Goal: Find specific page/section: Find specific page/section

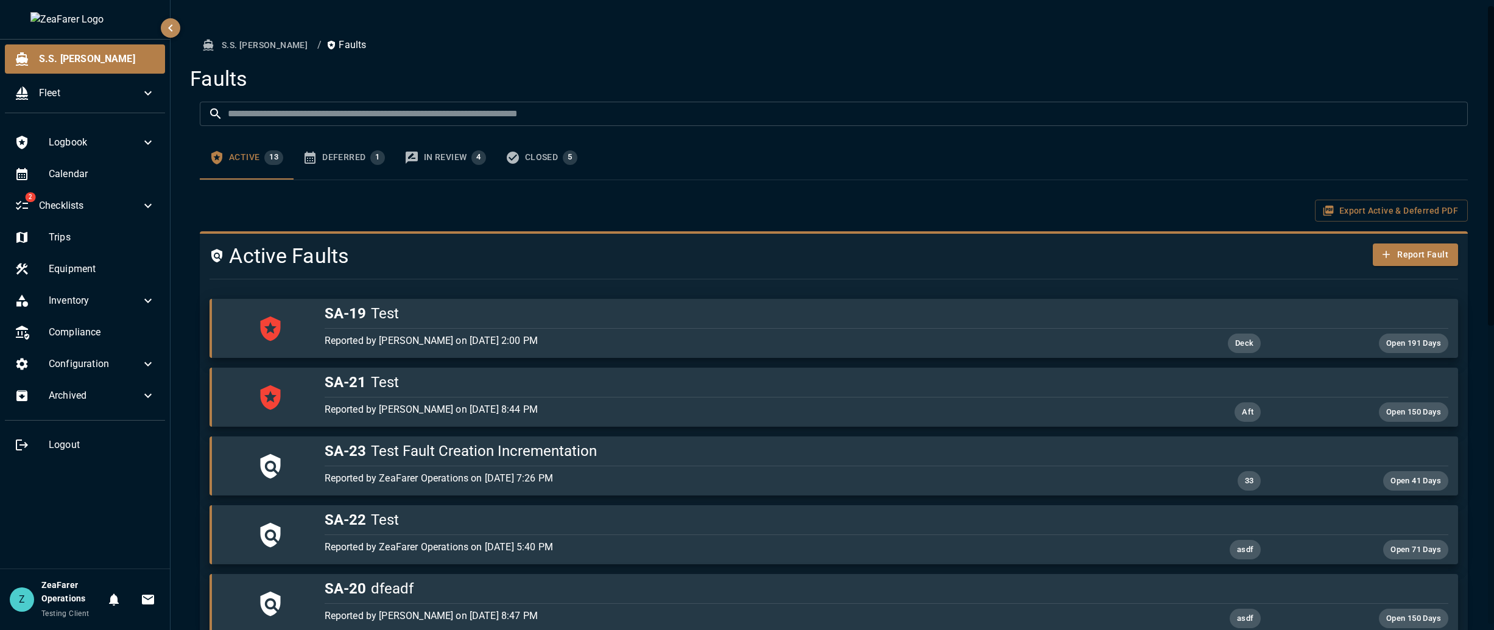
click at [236, 45] on button "S.S. [PERSON_NAME]" at bounding box center [256, 45] width 113 height 23
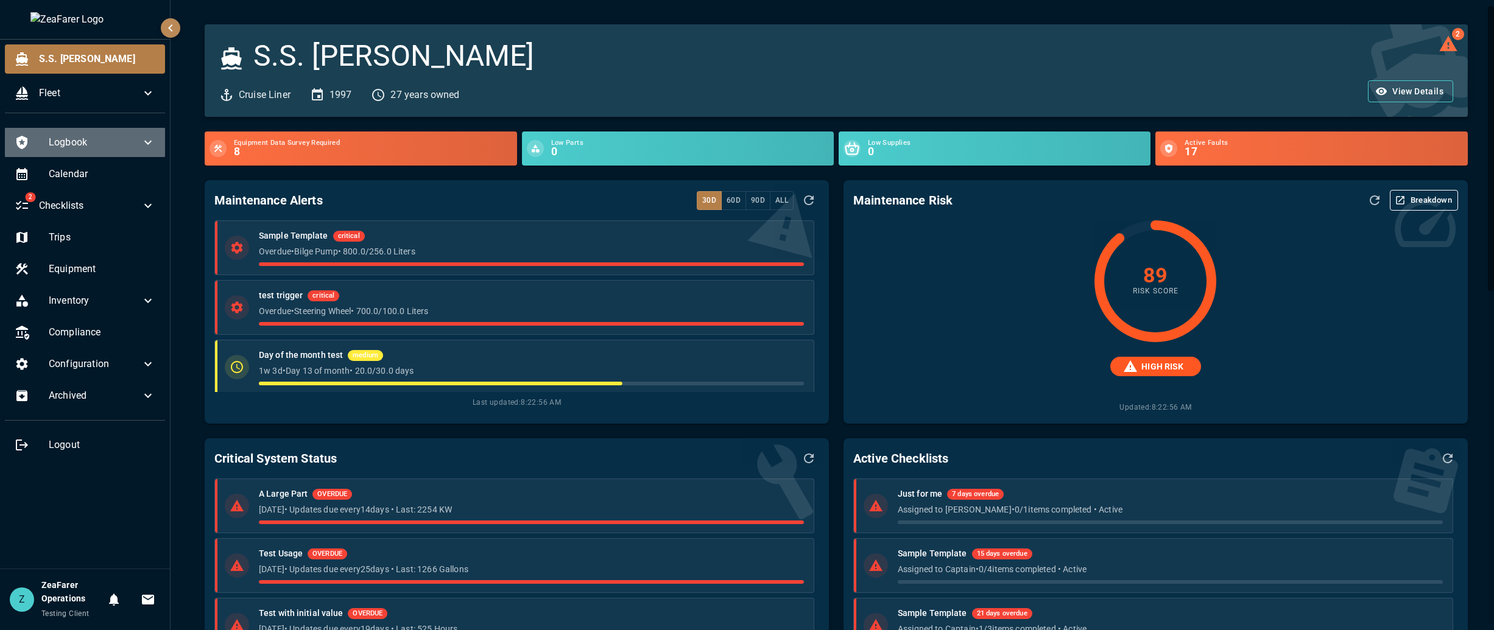
click at [86, 142] on span "Logbook" at bounding box center [95, 142] width 92 height 15
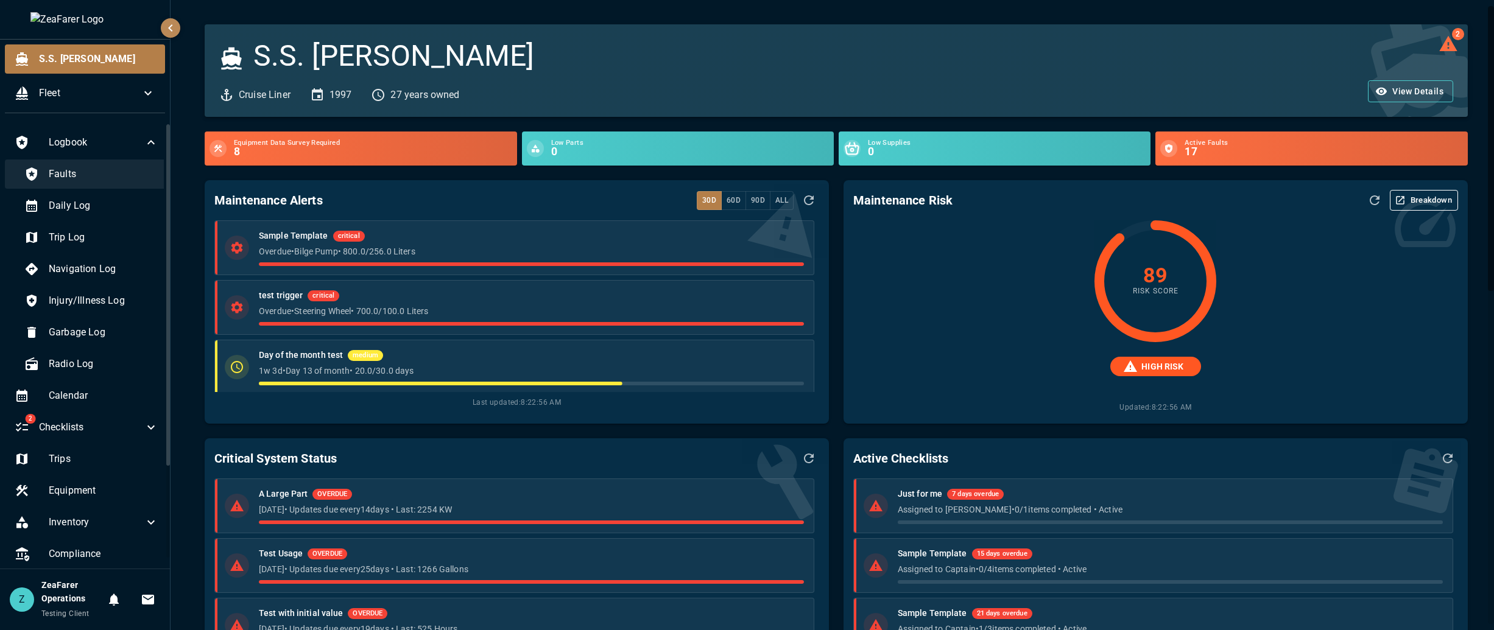
click at [77, 167] on span "Faults" at bounding box center [104, 174] width 110 height 15
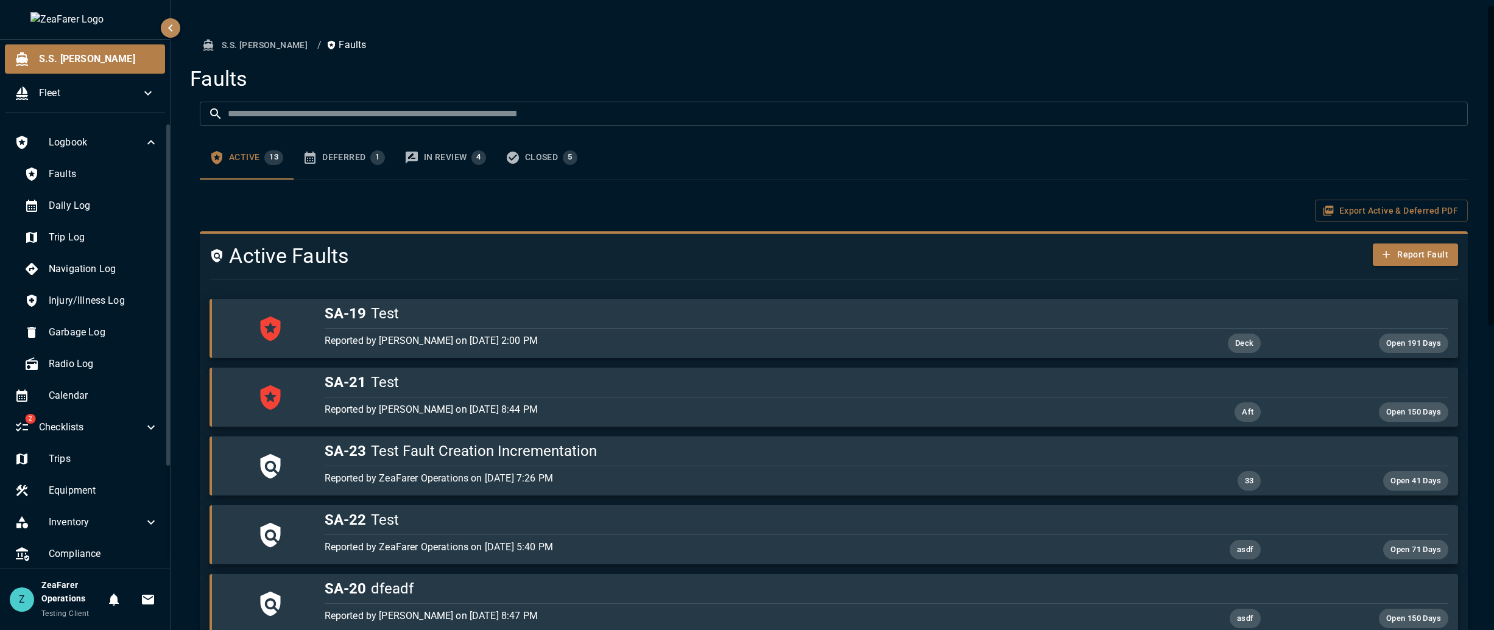
click at [266, 108] on input "text" at bounding box center [848, 114] width 1240 height 24
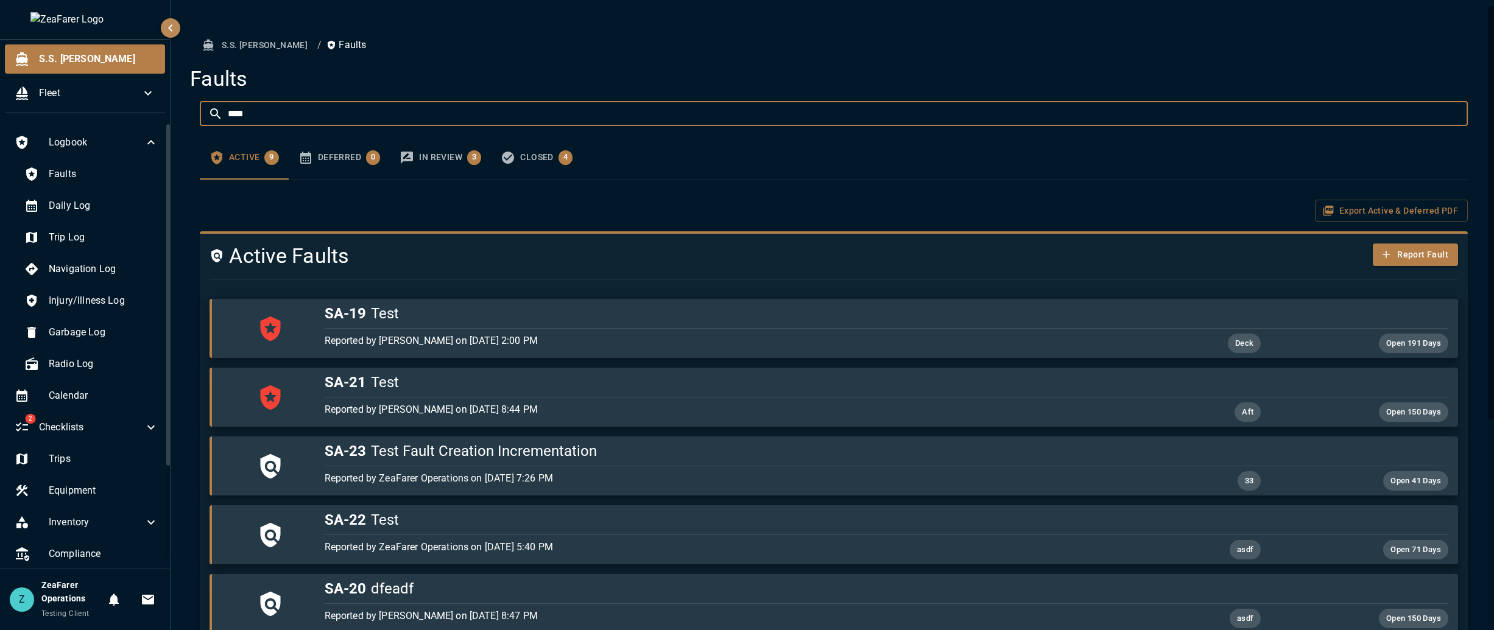
click at [332, 151] on div "Deferred 0" at bounding box center [349, 157] width 63 height 15
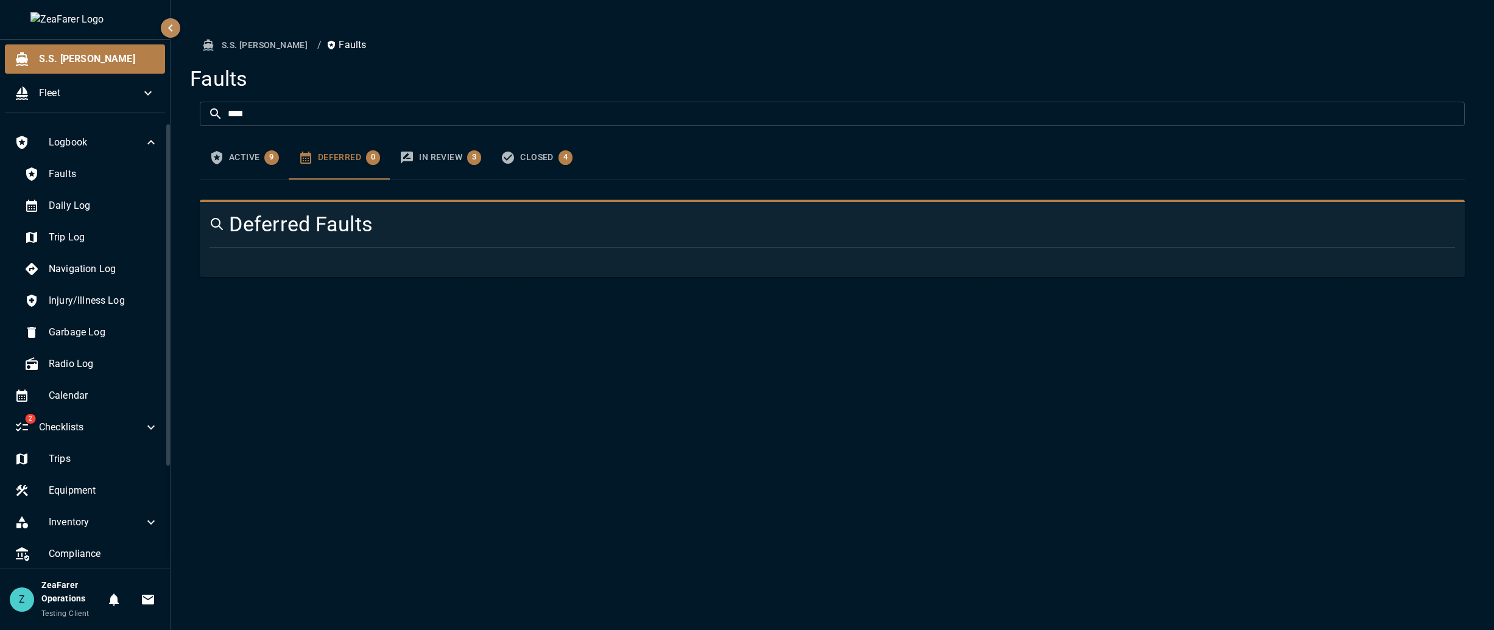
click at [450, 155] on div "In Review 3" at bounding box center [450, 157] width 62 height 15
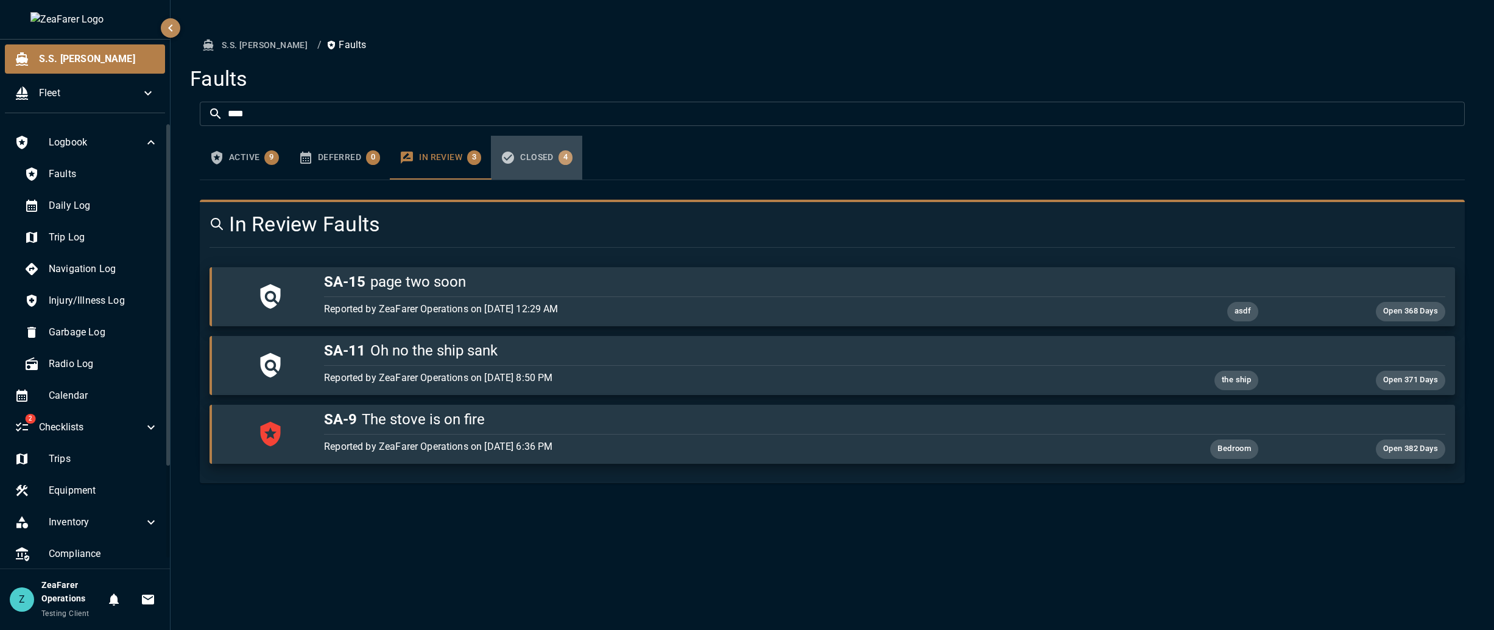
click at [512, 160] on icon "faults tabs" at bounding box center [508, 158] width 12 height 12
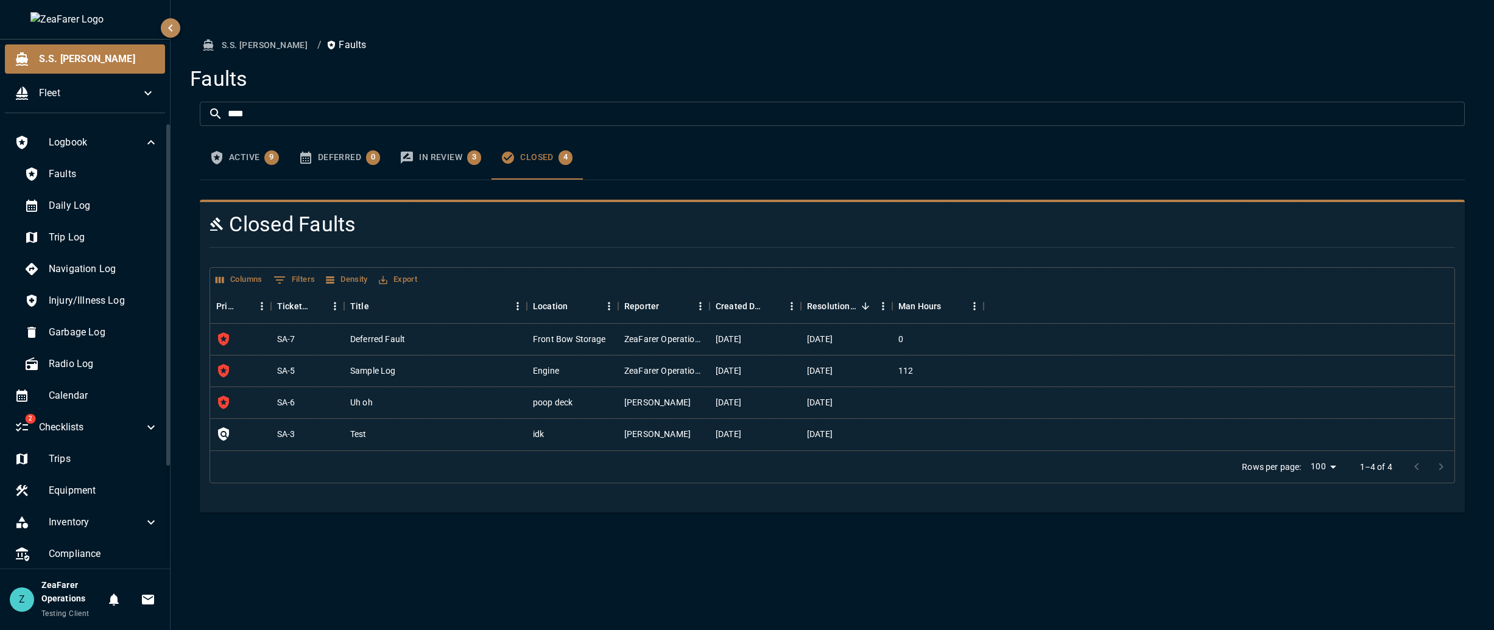
click at [256, 161] on div "Active 9" at bounding box center [254, 157] width 50 height 15
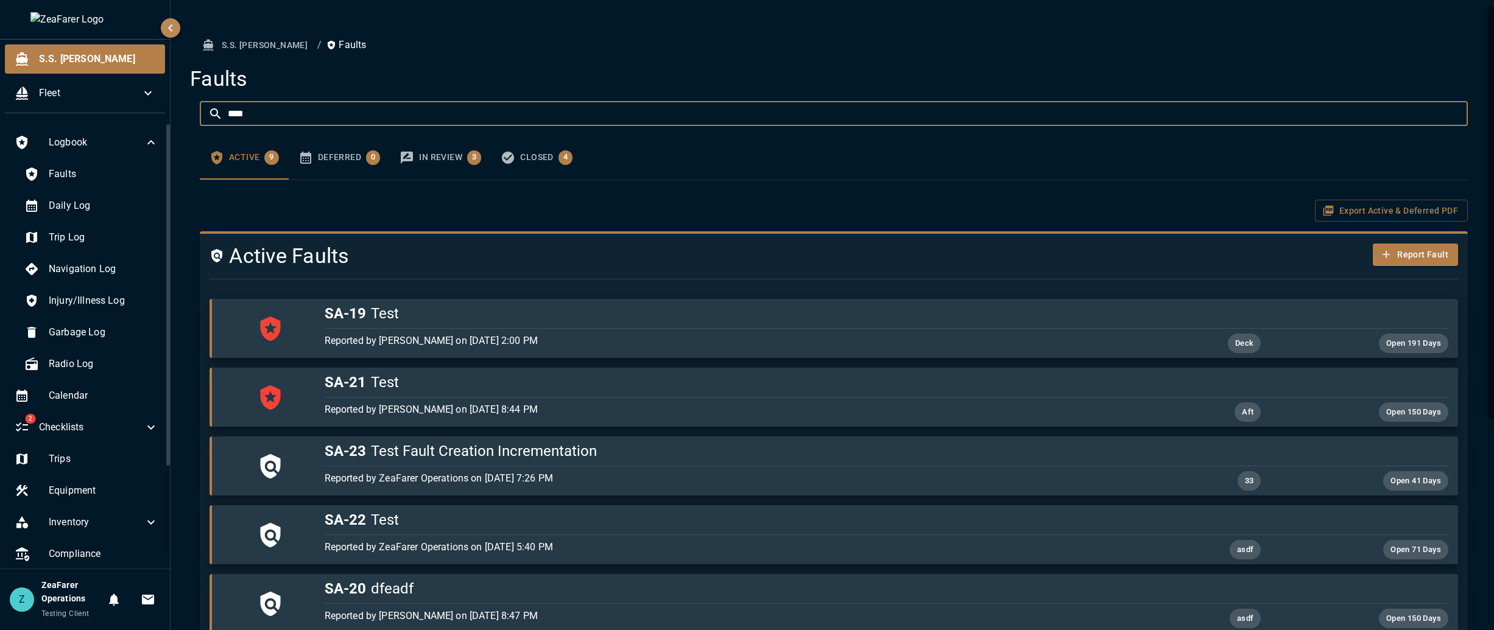
click at [278, 110] on input "****" at bounding box center [848, 114] width 1240 height 24
type input "*"
click at [699, 214] on div "Export Active & Deferred PDF" at bounding box center [834, 211] width 1268 height 23
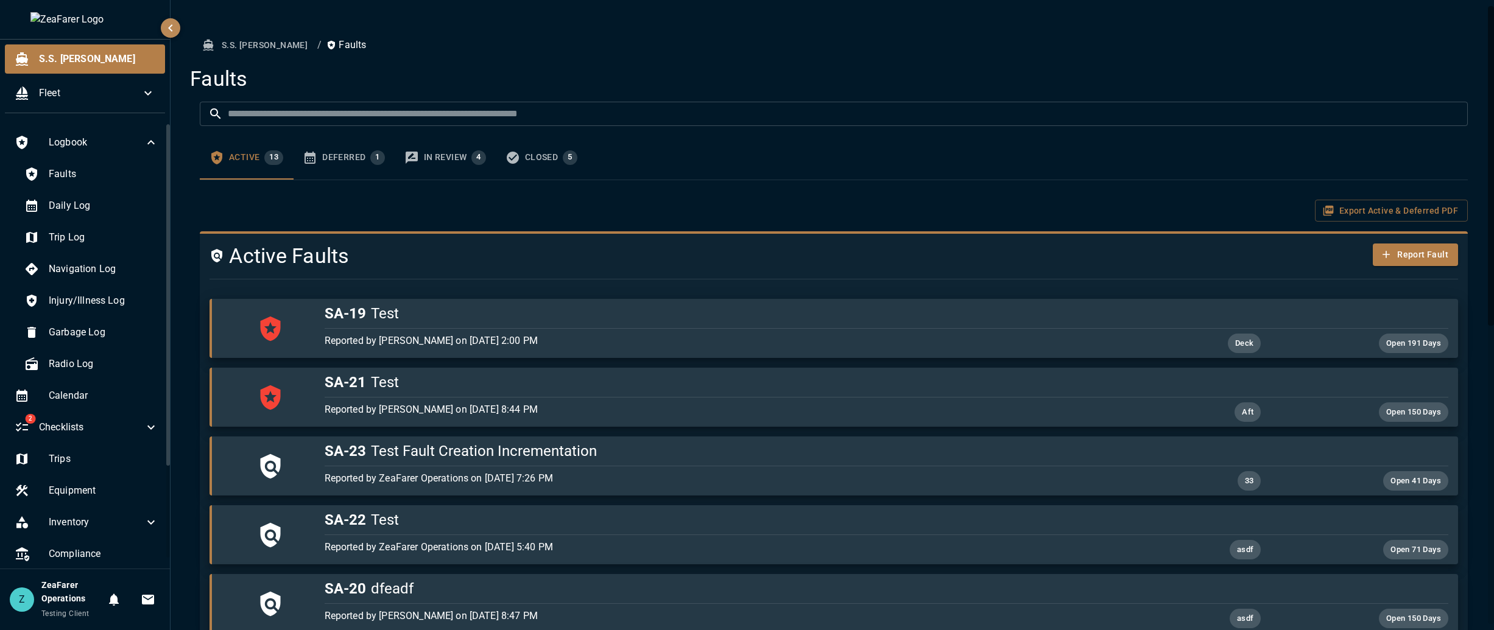
click at [523, 61] on div "S.S. [PERSON_NAME] / Faults Faults ​ ​ Active 13 Deferred 1 In Review 4 Closed …" at bounding box center [833, 618] width 1297 height 1169
click at [367, 167] on button "Deferred 1" at bounding box center [344, 158] width 102 height 44
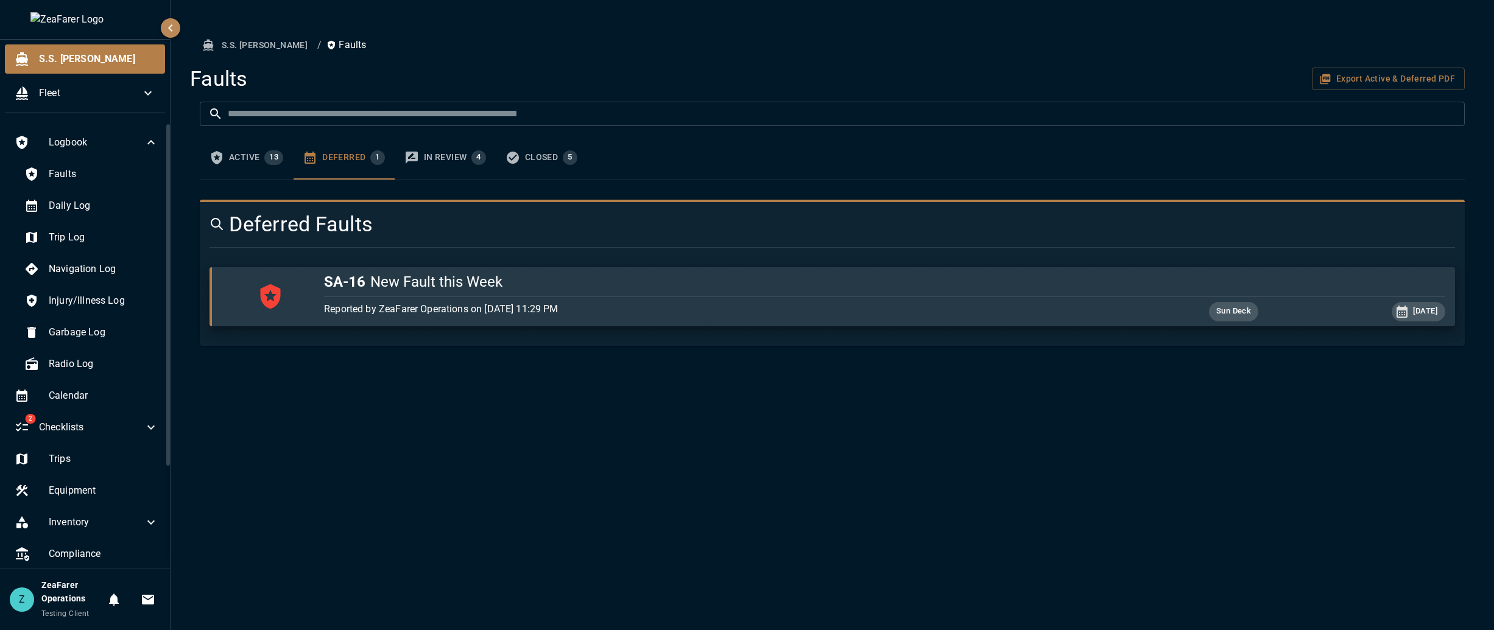
click at [455, 158] on div "In Review 4" at bounding box center [455, 157] width 62 height 15
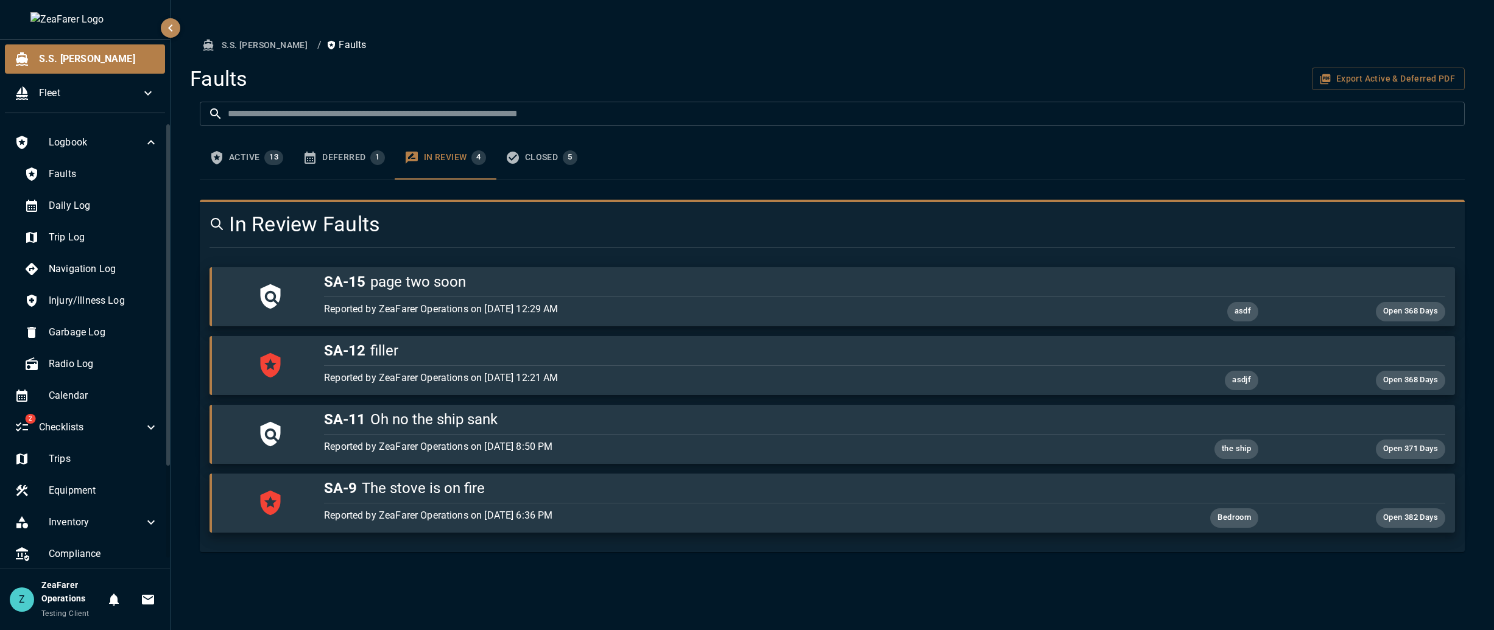
click at [257, 169] on button "Active 13" at bounding box center [246, 158] width 93 height 44
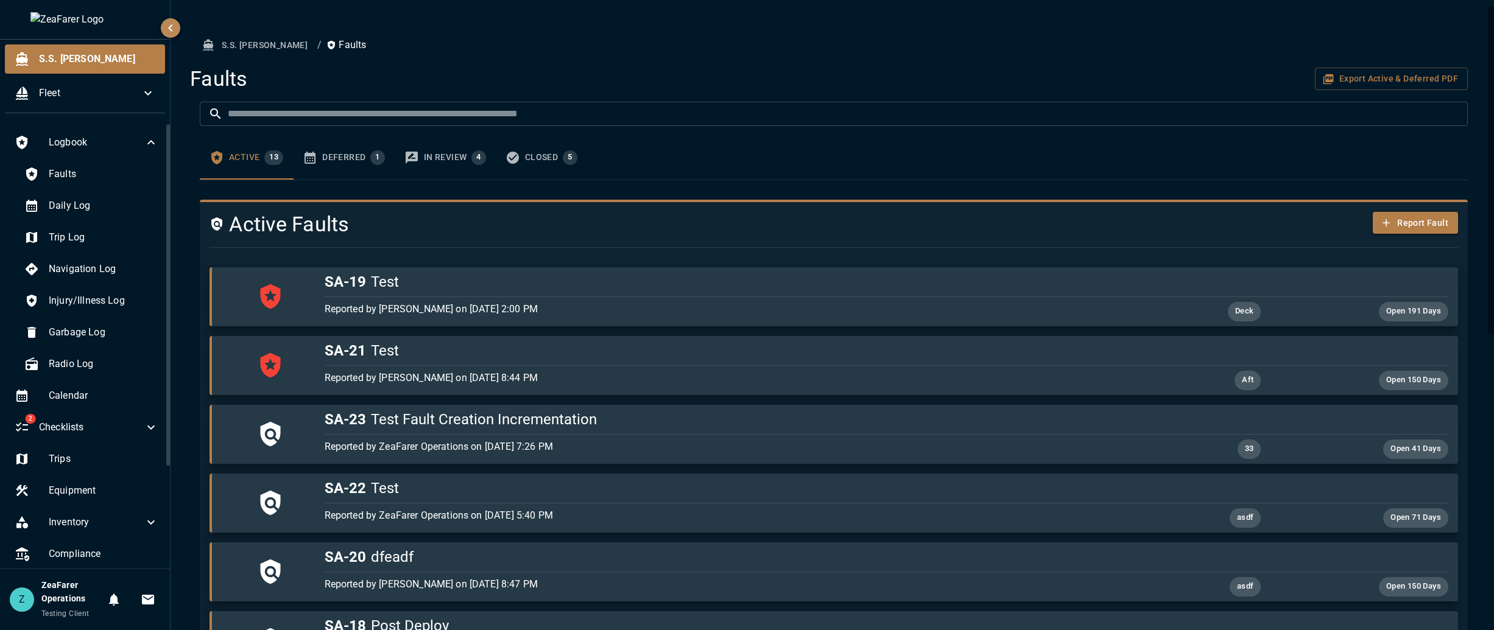
click at [395, 76] on div "Faults Export Active & Deferred PDF" at bounding box center [828, 79] width 1277 height 26
click at [525, 55] on ol "S.S. [PERSON_NAME] / Faults" at bounding box center [834, 45] width 1268 height 23
click at [995, 118] on button "Filters" at bounding box center [1433, 114] width 67 height 24
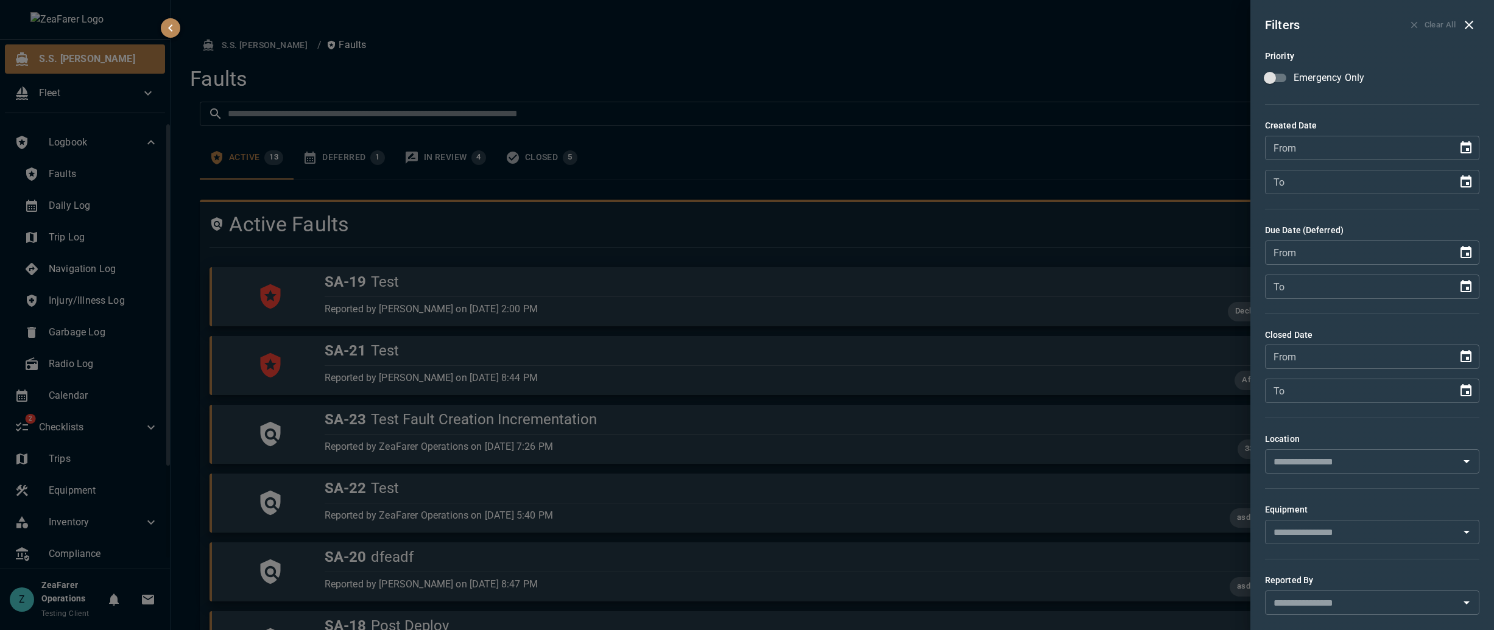
click at [995, 402] on input "text" at bounding box center [1361, 532] width 187 height 17
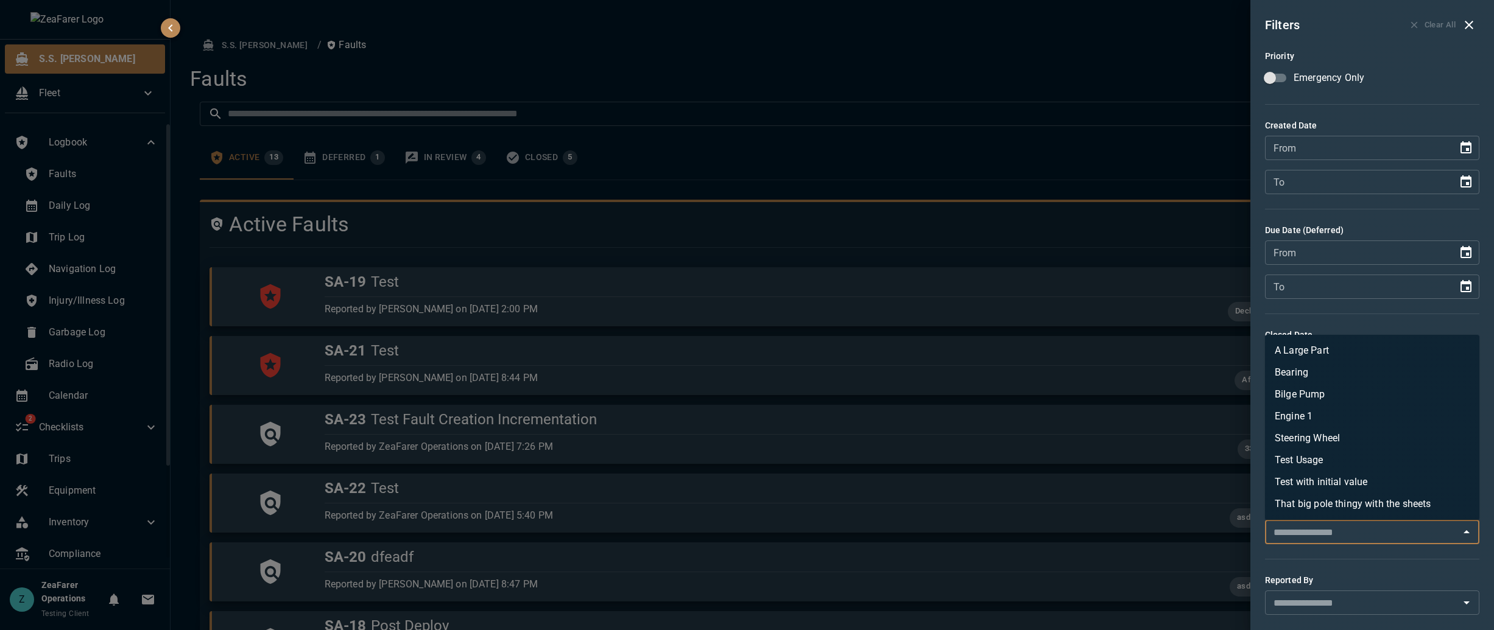
click at [995, 402] on input "text" at bounding box center [1361, 532] width 187 height 17
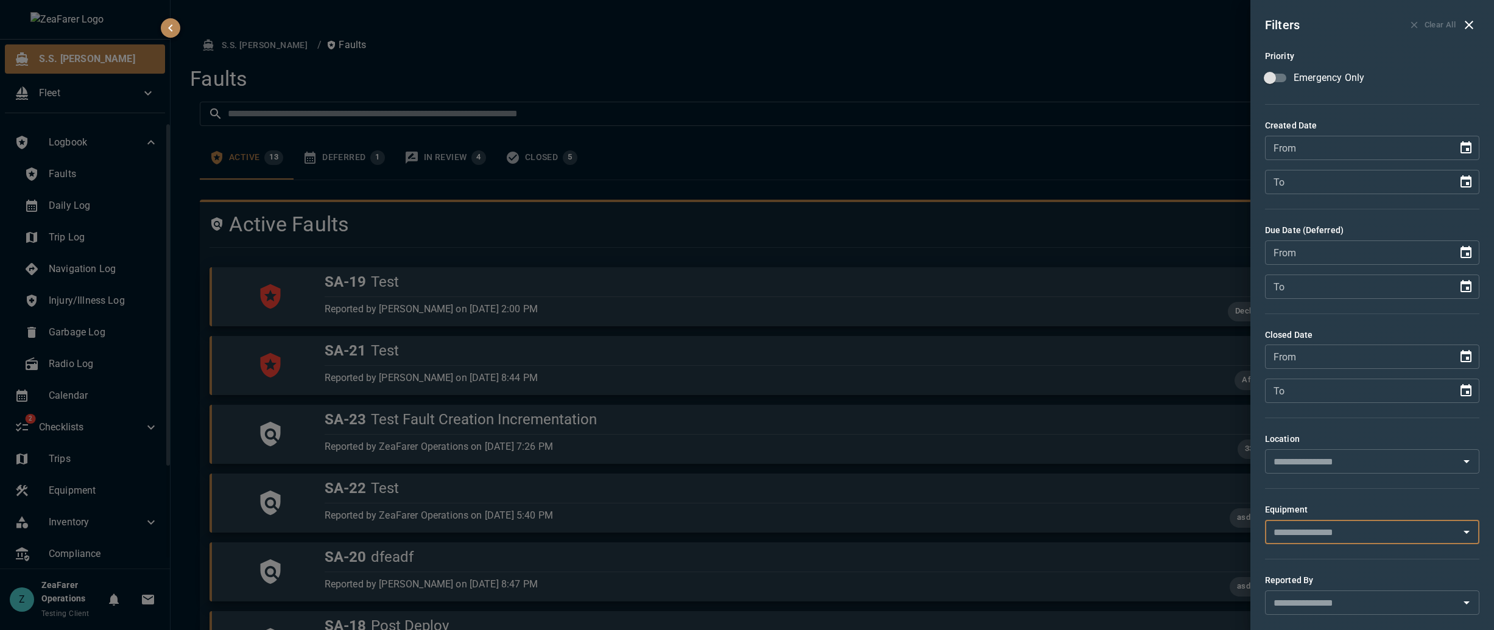
click at [995, 402] on input "text" at bounding box center [1361, 602] width 187 height 17
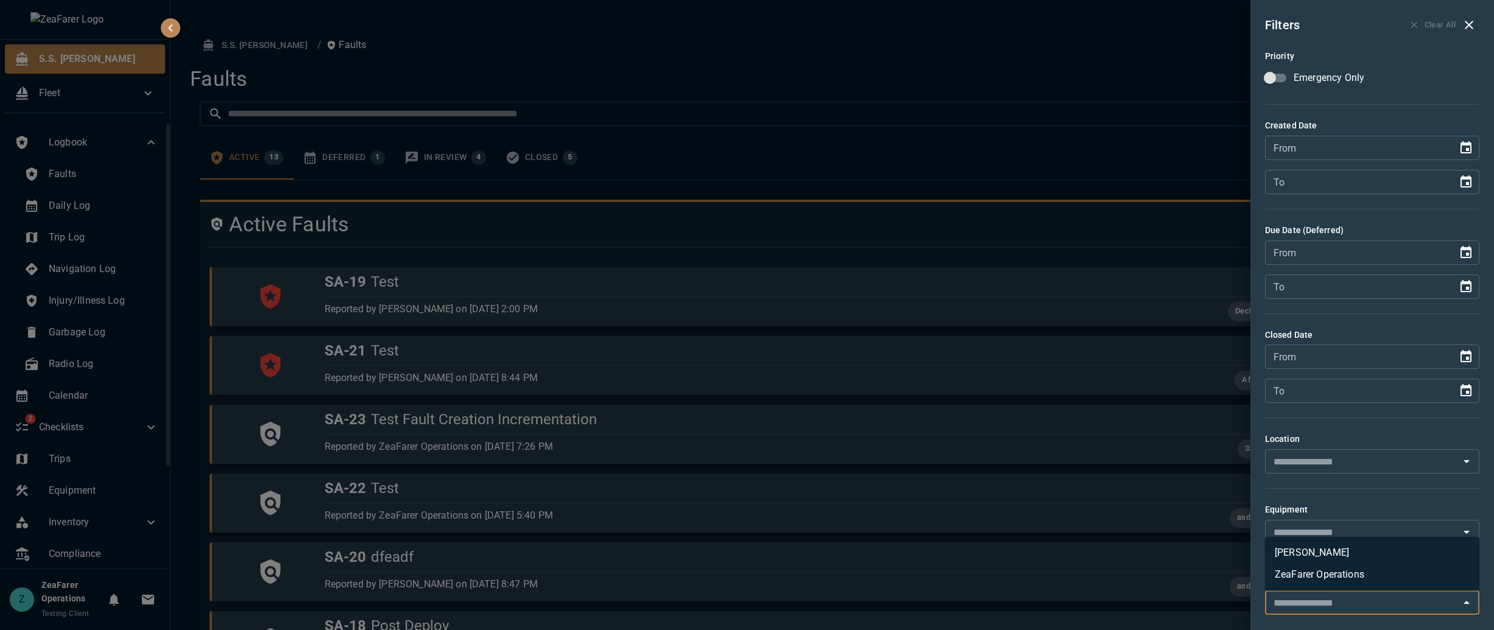
click at [995, 402] on li "[PERSON_NAME]" at bounding box center [1372, 553] width 214 height 22
click at [995, 106] on div at bounding box center [747, 315] width 1494 height 630
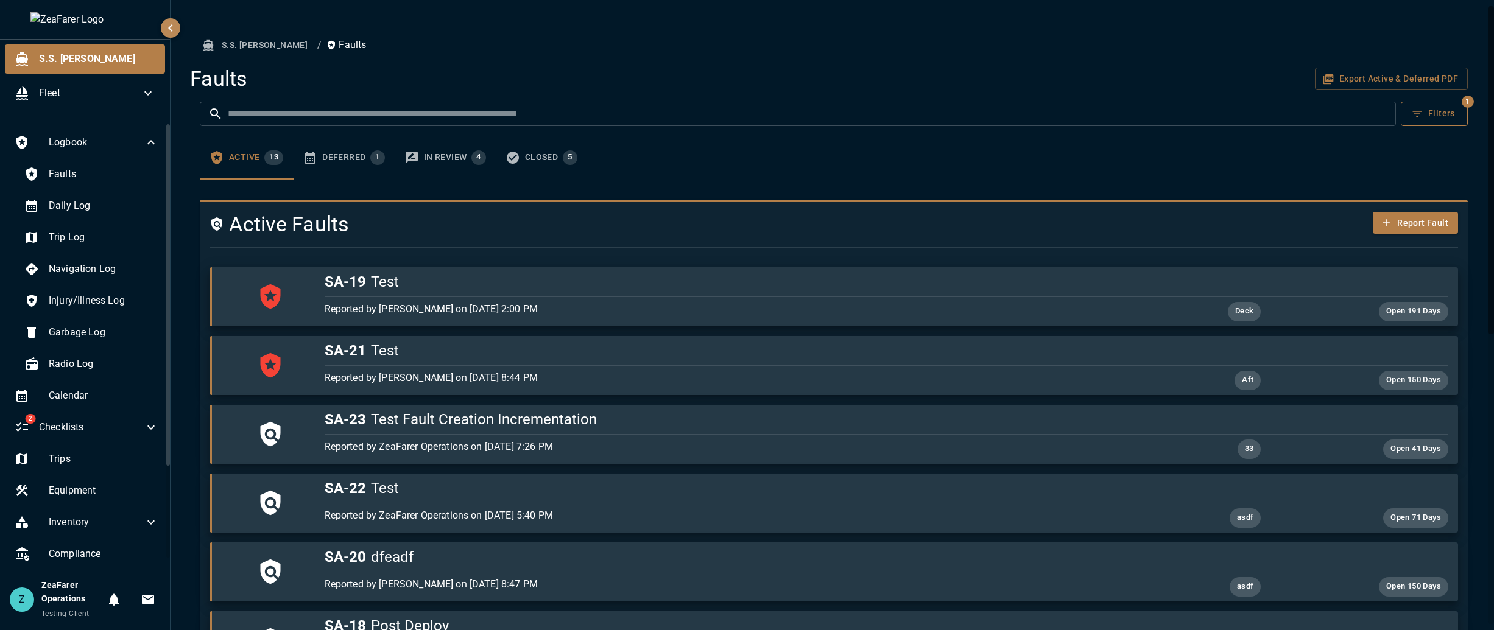
click at [995, 112] on button "Filters" at bounding box center [1433, 114] width 67 height 24
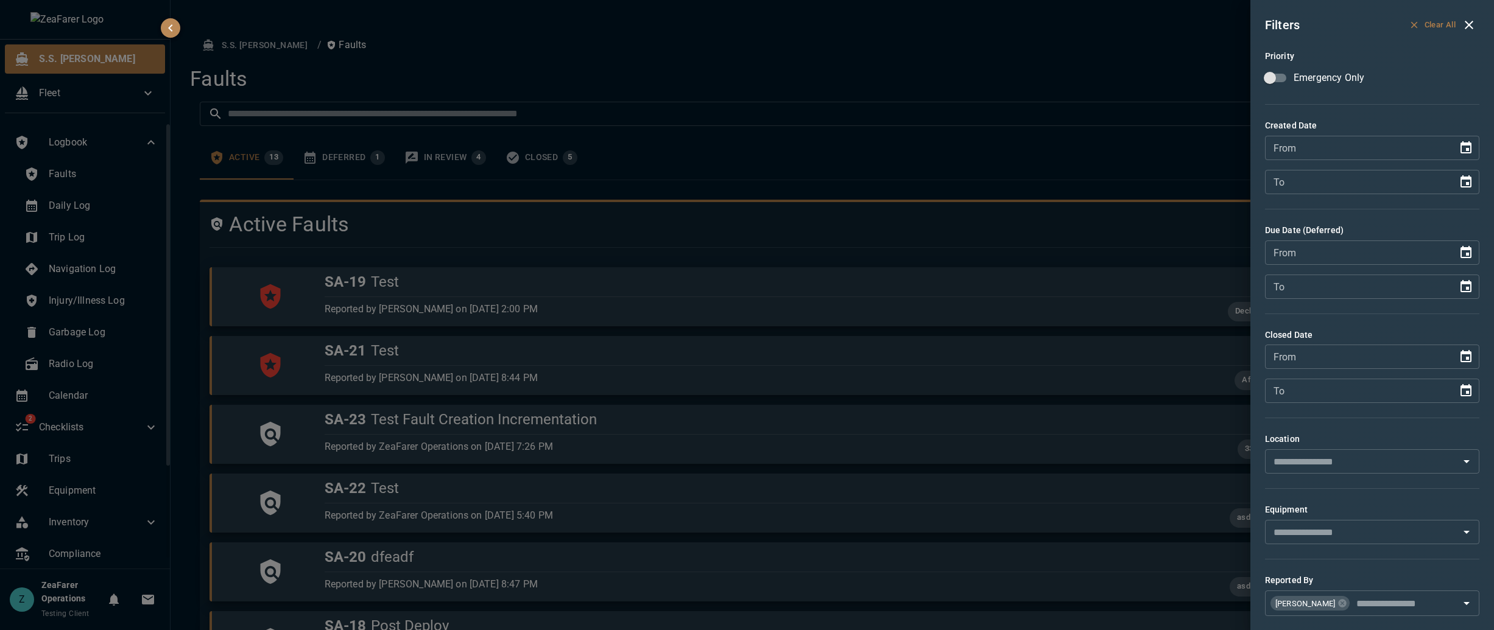
click at [995, 26] on button "Clear All" at bounding box center [1432, 25] width 52 height 19
click at [995, 79] on div at bounding box center [747, 315] width 1494 height 630
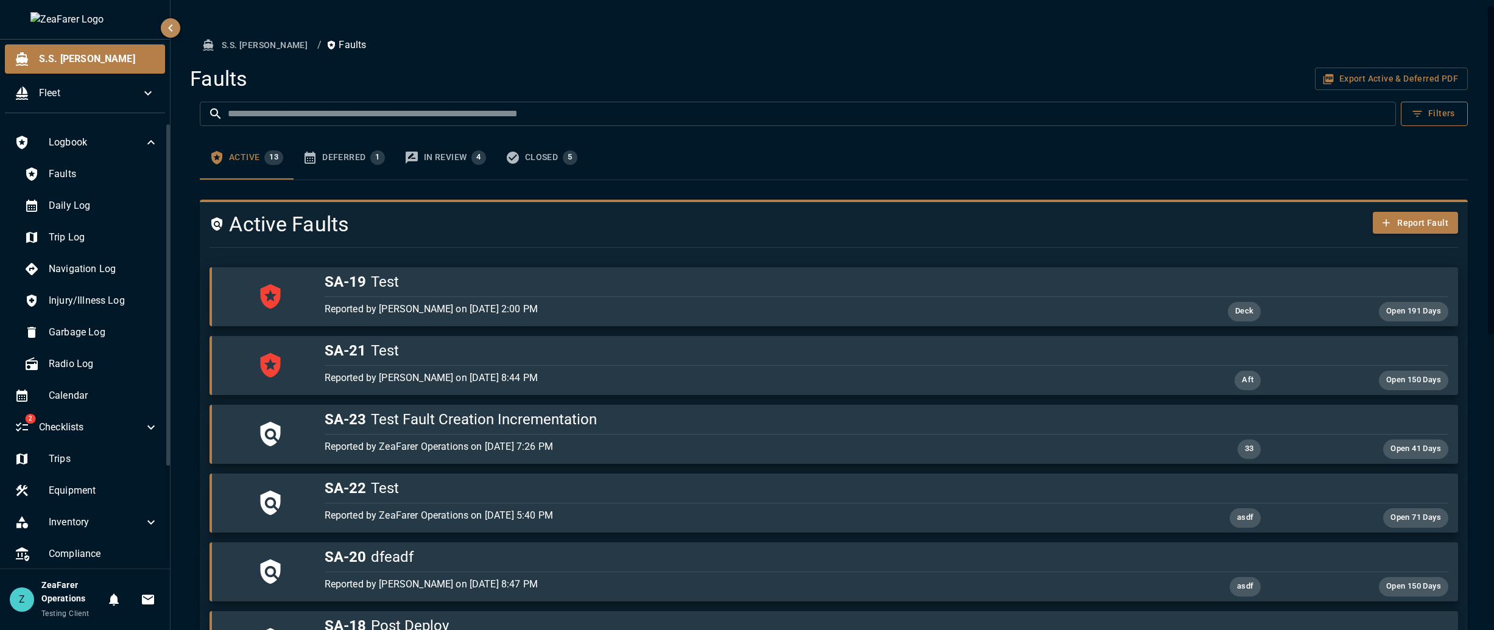
click at [995, 119] on button "Filters" at bounding box center [1433, 114] width 67 height 24
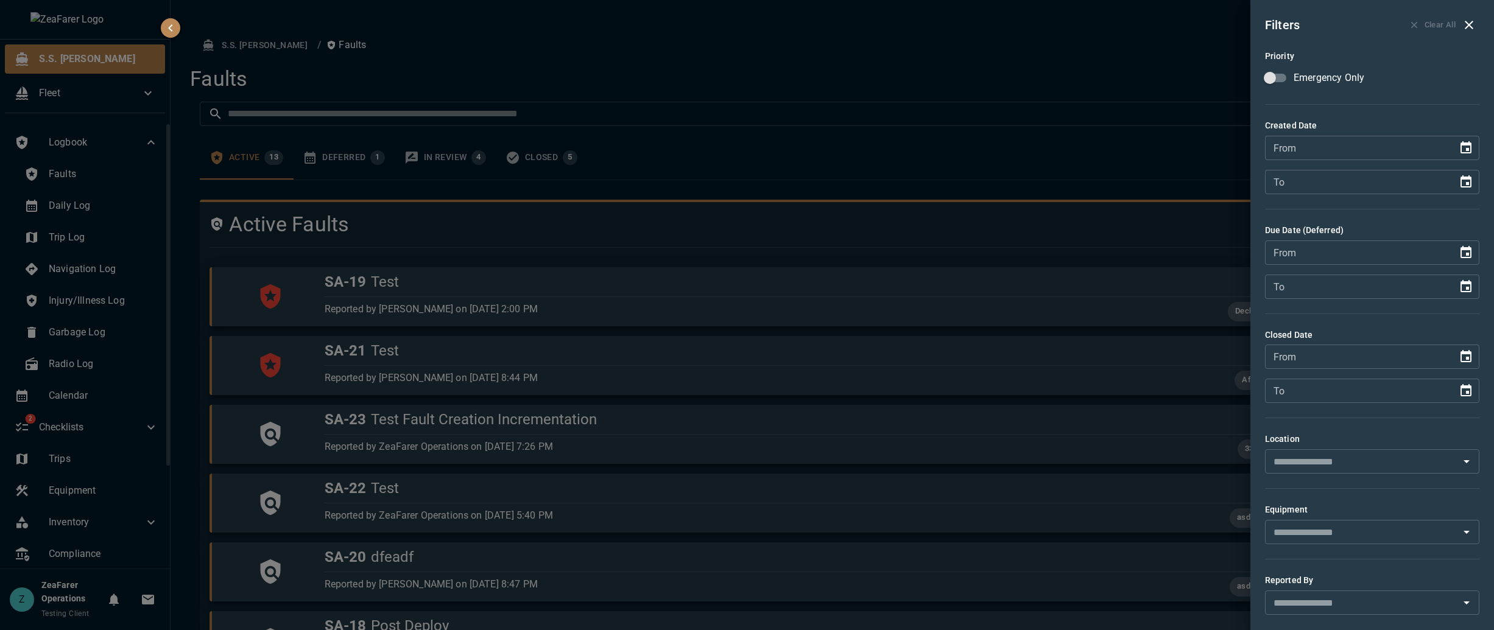
click at [995, 69] on div at bounding box center [747, 315] width 1494 height 630
